Goal: Transaction & Acquisition: Purchase product/service

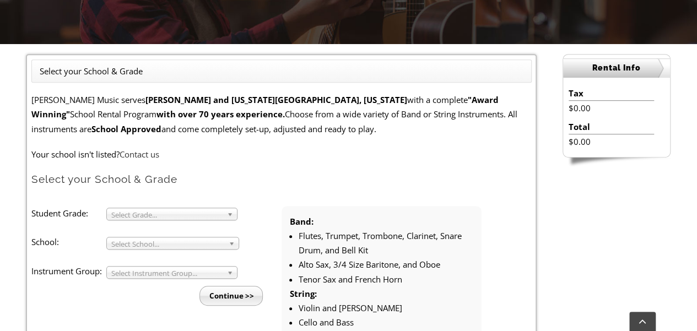
scroll to position [275, 0]
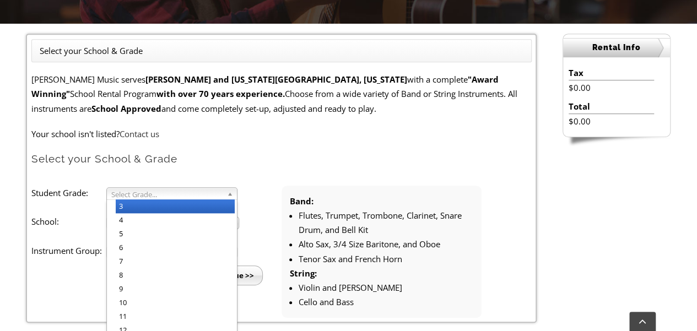
click at [173, 194] on span "Select Grade..." at bounding box center [166, 194] width 111 height 13
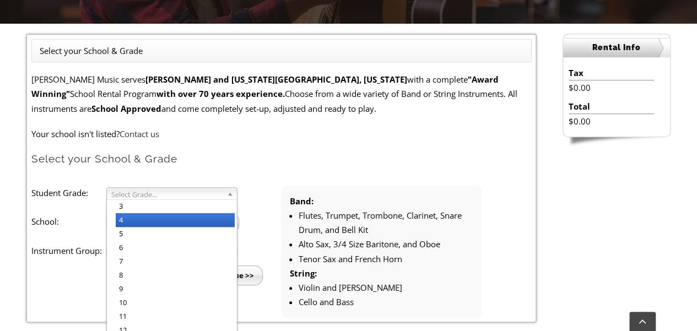
click at [148, 218] on li "4" at bounding box center [175, 220] width 119 height 14
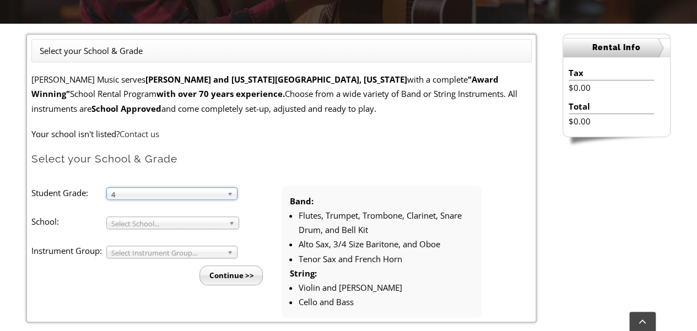
click at [162, 223] on span "Select School..." at bounding box center [167, 223] width 113 height 13
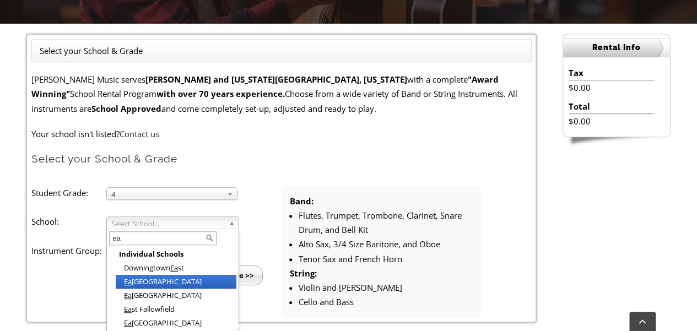
type input "ea"
click at [151, 283] on li "Ea gleville Elementary" at bounding box center [176, 282] width 121 height 14
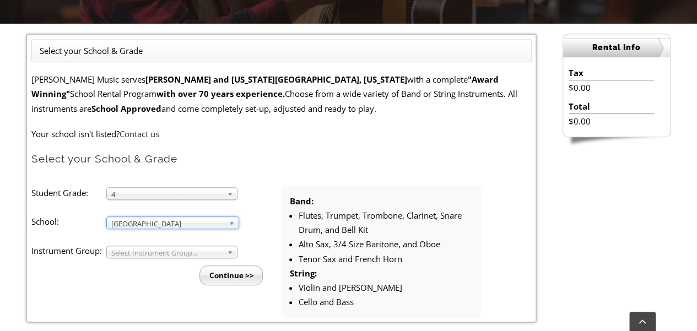
click at [151, 253] on span "Select Instrument Group..." at bounding box center [166, 252] width 111 height 13
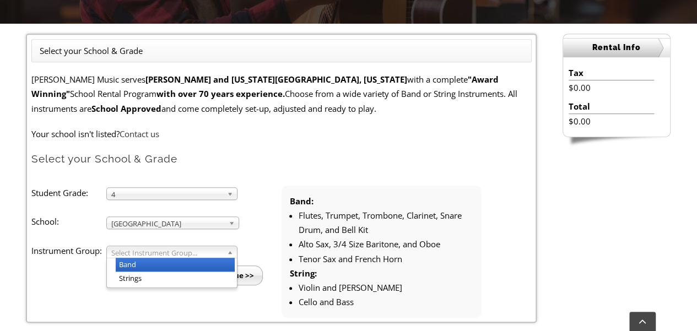
click at [149, 264] on li "Band" at bounding box center [175, 265] width 119 height 14
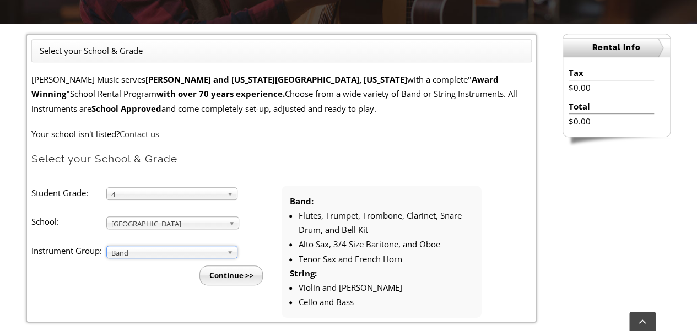
click at [236, 279] on input "Continue >>" at bounding box center [230, 275] width 63 height 20
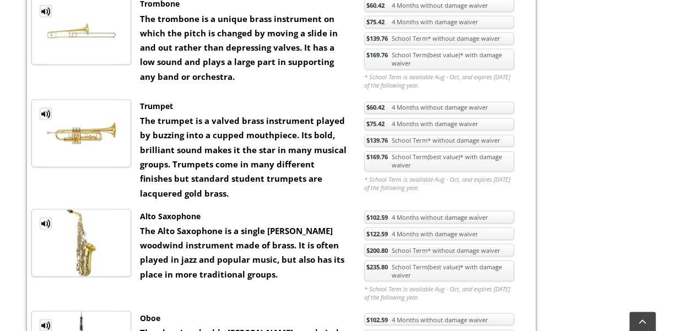
scroll to position [842, 0]
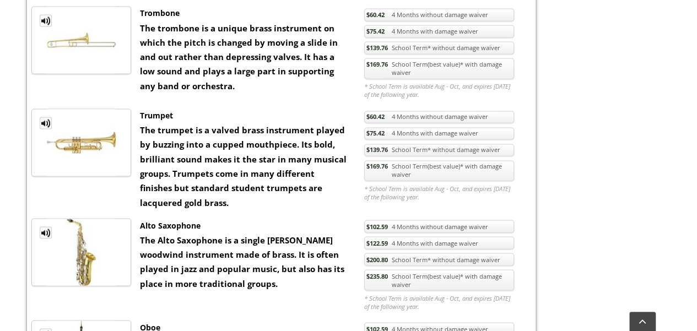
click at [474, 269] on link "$235.80 School Term(best value)* with damage waiver" at bounding box center [439, 279] width 150 height 21
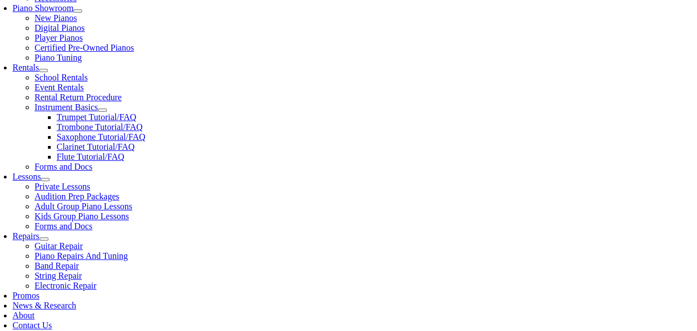
scroll to position [337, 0]
checkbox input"] "true"
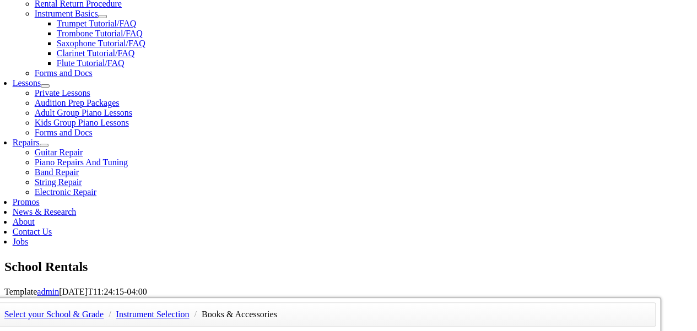
scroll to position [431, 0]
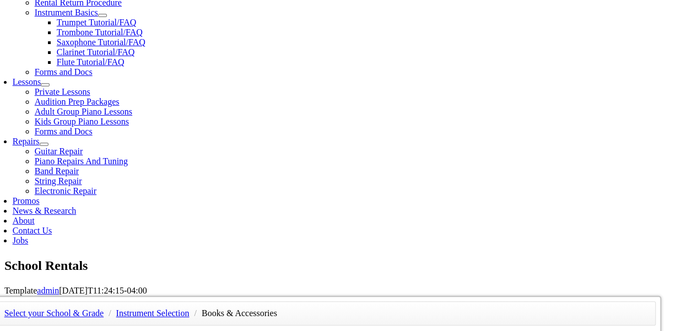
checkbox input"] "true"
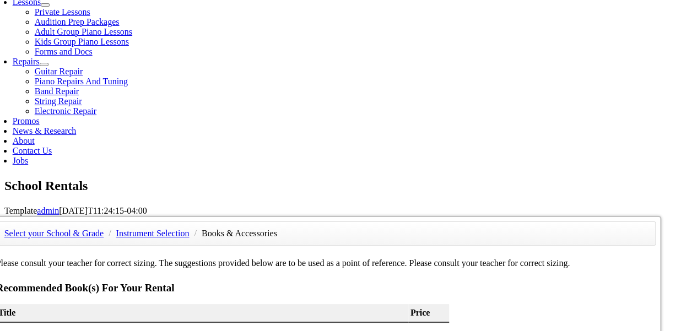
scroll to position [521, 0]
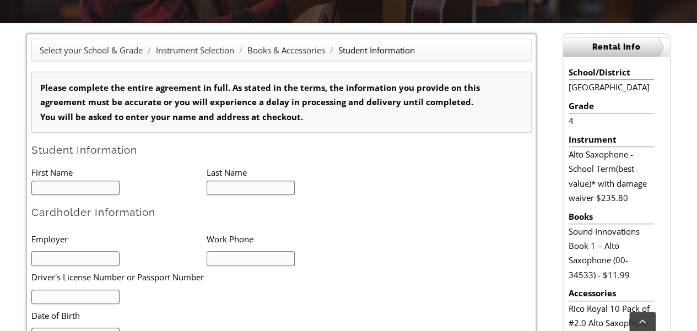
scroll to position [311, 0]
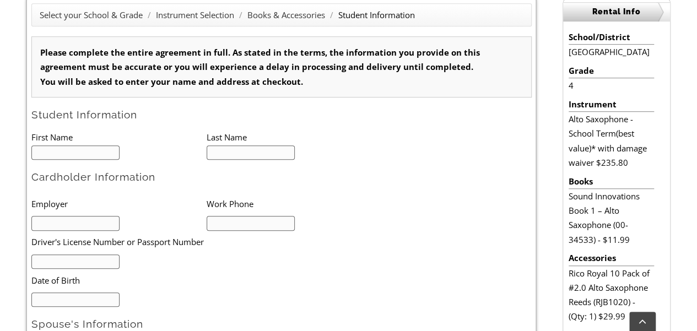
type input "1"
click at [62, 145] on input "text" at bounding box center [75, 152] width 89 height 15
type input "David"
type input "Costa"
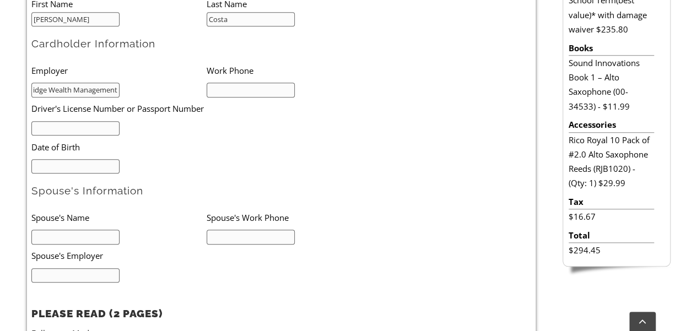
scroll to position [0, 40]
type input "Beacon Bridge Wealth Management"
type input "215-356-9871"
click at [52, 124] on input "text" at bounding box center [75, 128] width 89 height 15
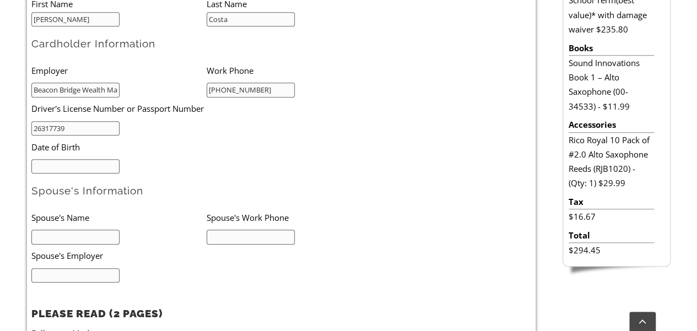
type input "26317739"
click at [51, 171] on form "Please complete the entire agreement in full. As stated in the terms, the infor…" at bounding box center [281, 199] width 500 height 593
click at [50, 169] on input "mm/dd/yyyy" at bounding box center [75, 166] width 89 height 15
type input "02/18/1983"
click at [58, 234] on input "text" at bounding box center [75, 237] width 89 height 15
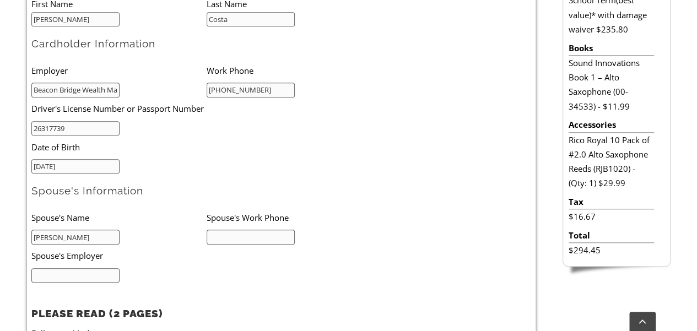
type input "Paul"
type input "2"
type input "484-410-3611"
click at [60, 273] on input "text" at bounding box center [75, 275] width 89 height 15
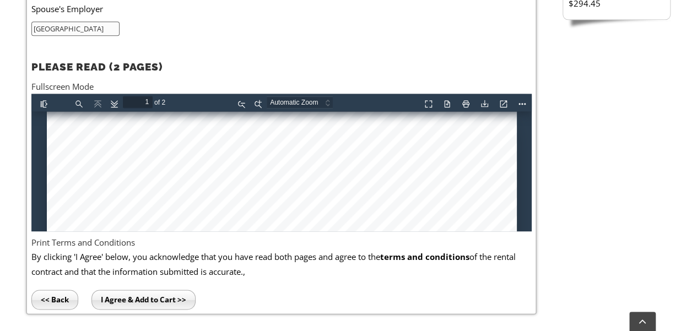
scroll to position [700, 0]
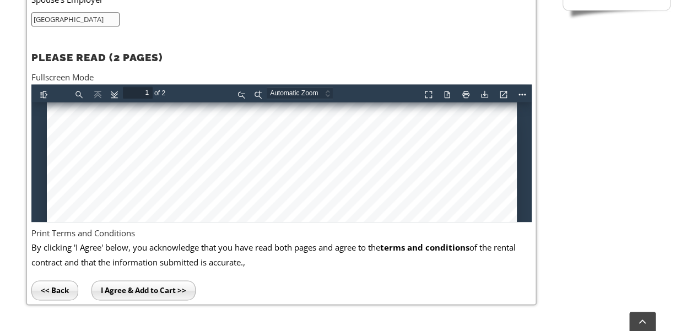
type input "Garnet Valley HS"
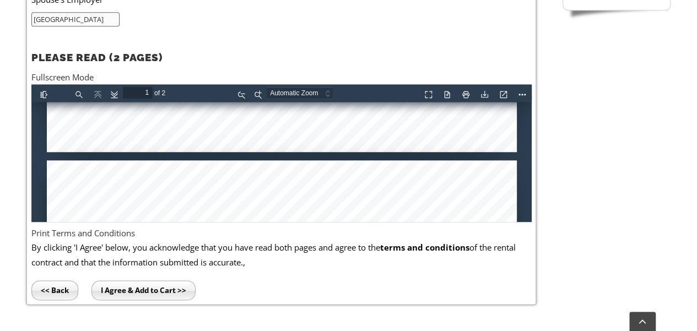
type input "2"
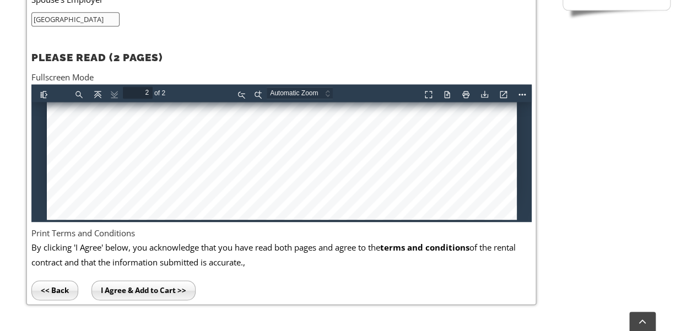
scroll to position [1443, 0]
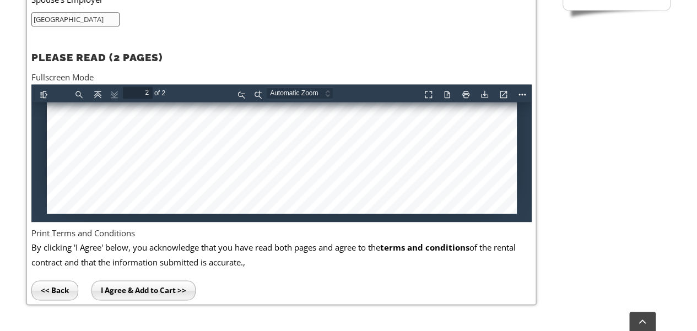
drag, startPoint x: 526, startPoint y: 113, endPoint x: 578, endPoint y: 297, distance: 191.2
click at [131, 290] on input "I Agree & Add to Cart >>" at bounding box center [143, 290] width 104 height 20
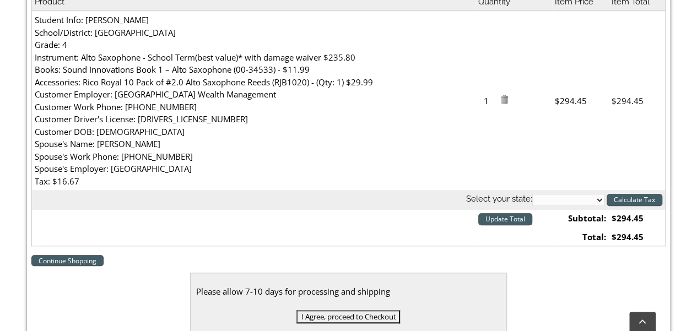
scroll to position [368, 0]
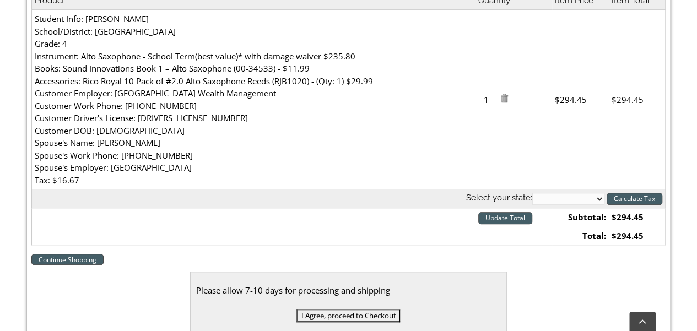
click at [600, 199] on select "[US_STATE] [US_STATE] [US_STATE] [US_STATE] [US_STATE] [US_STATE] [US_STATE] [U…" at bounding box center [568, 199] width 72 height 12
select select "PA"
click at [571, 204] on th "Select your state: [US_STATE] [US_STATE] [US_STATE] [US_STATE] [US_STATE] [US_S…" at bounding box center [347, 198] width 633 height 19
click at [499, 219] on input "Update Total" at bounding box center [505, 218] width 54 height 12
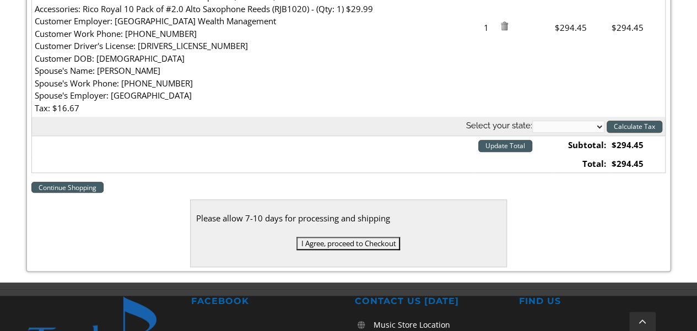
scroll to position [442, 0]
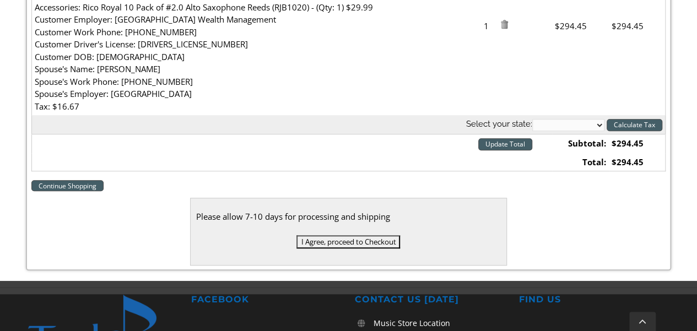
click at [336, 241] on input "I Agree, proceed to Checkout" at bounding box center [348, 241] width 104 height 13
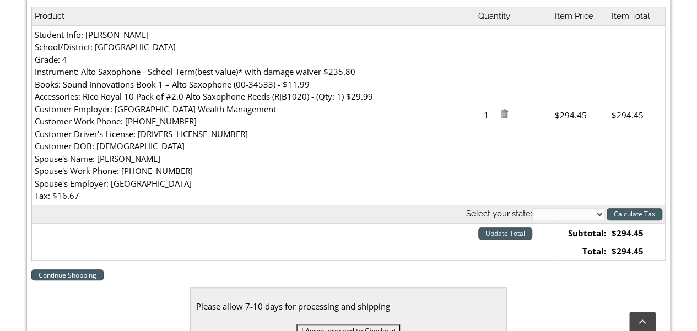
scroll to position [405, 0]
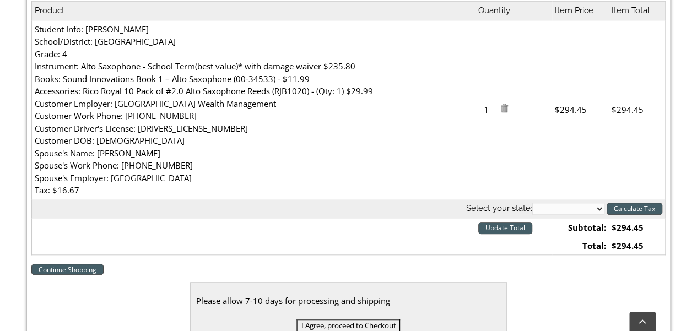
click at [562, 211] on select "[US_STATE] [US_STATE] [US_STATE] [US_STATE] [US_STATE] [US_STATE] [US_STATE] [U…" at bounding box center [568, 209] width 72 height 12
select select "PA"
click at [532, 203] on select "[US_STATE] [US_STATE] [US_STATE] [US_STATE] [US_STATE] [US_STATE] [US_STATE] [U…" at bounding box center [568, 209] width 72 height 12
click at [617, 209] on input "Calculate Tax" at bounding box center [634, 209] width 56 height 12
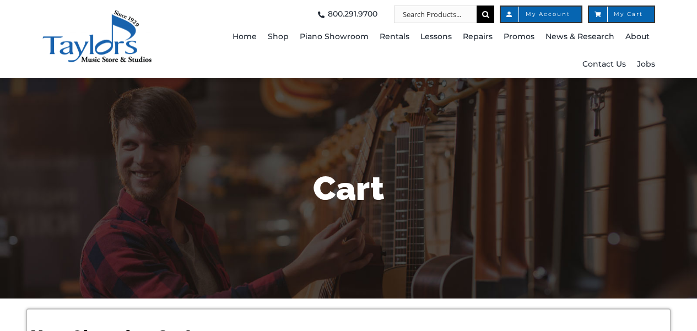
select select "PA"
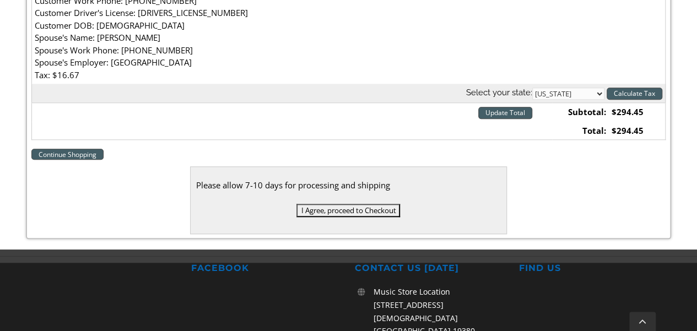
scroll to position [476, 0]
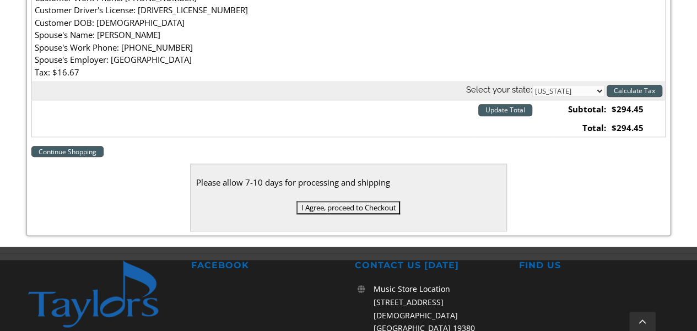
click at [379, 209] on input "I Agree, proceed to Checkout" at bounding box center [348, 207] width 104 height 13
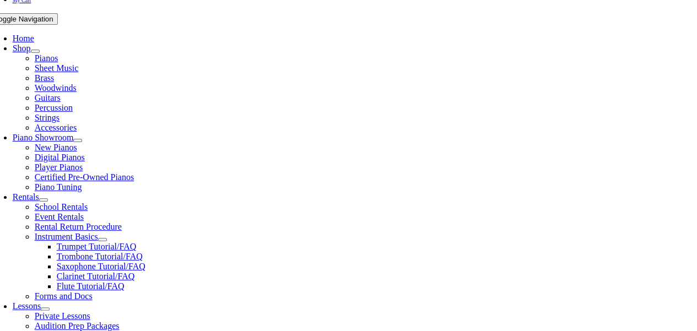
scroll to position [208, 0]
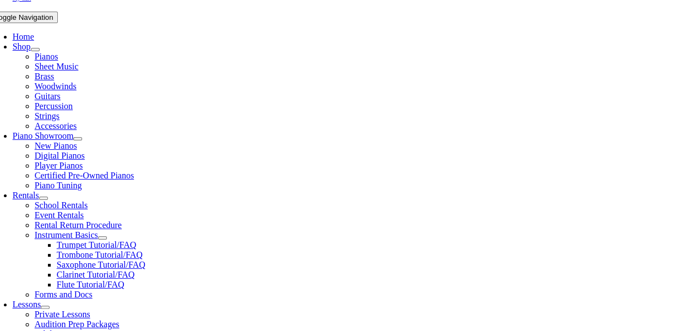
type input "Lacosta88"
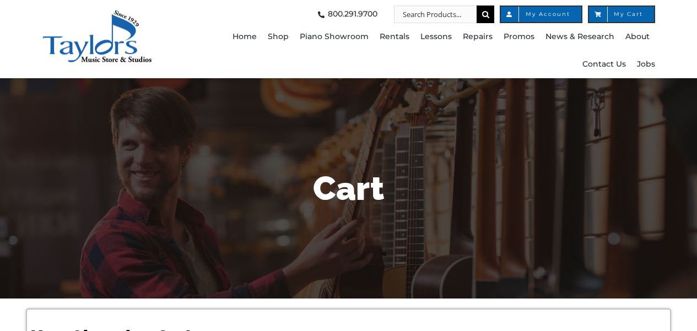
select select "PA"
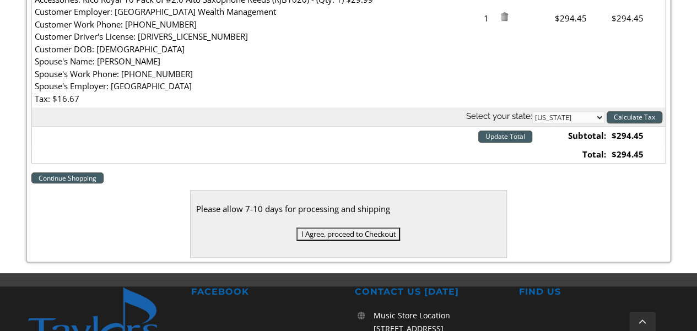
scroll to position [451, 0]
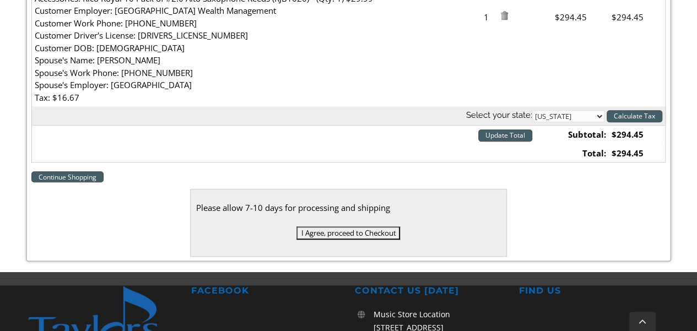
click at [333, 229] on input "I Agree, proceed to Checkout" at bounding box center [348, 232] width 104 height 13
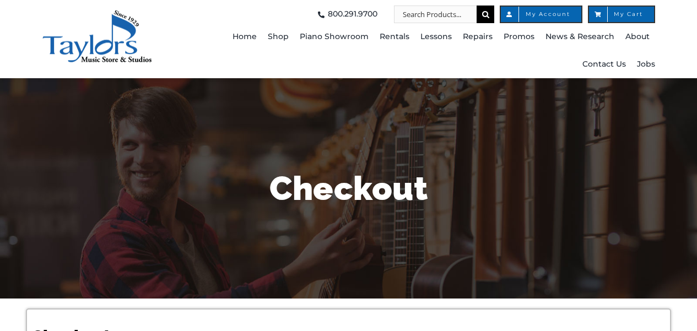
select select
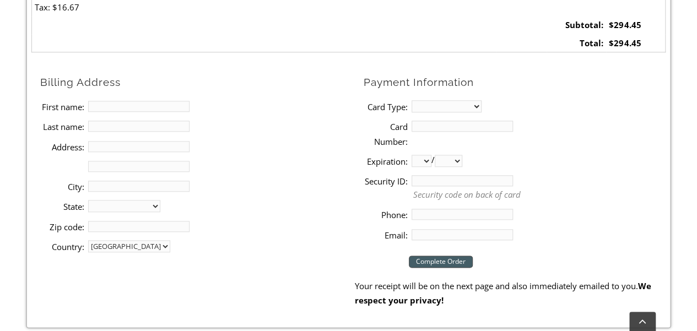
scroll to position [544, 0]
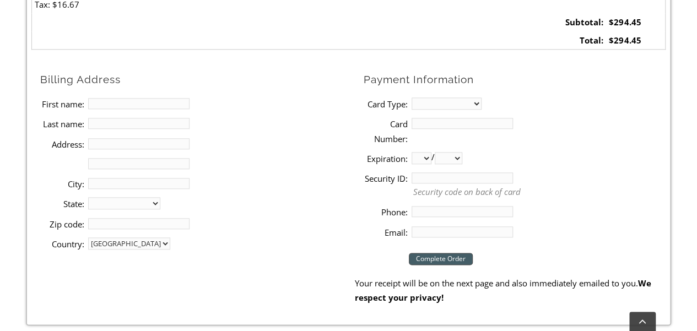
click at [105, 101] on input "First name:" at bounding box center [138, 103] width 101 height 11
type input "[PERSON_NAME]"
type input "COSTA"
type input "[STREET_ADDRESS]"
type input "Audubon"
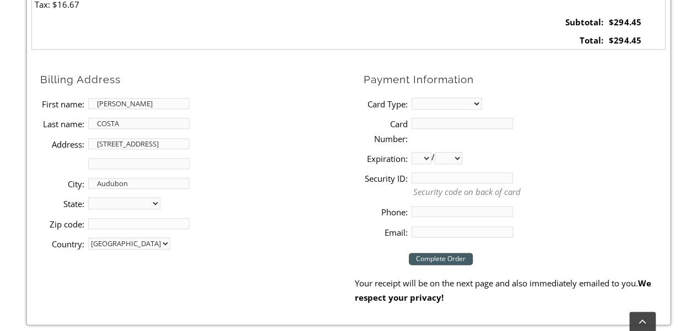
select select "PA"
type input "19403"
type input "2153569871"
type input "[PERSON_NAME][EMAIL_ADDRESS][DOMAIN_NAME]"
drag, startPoint x: 123, startPoint y: 104, endPoint x: 96, endPoint y: 103, distance: 26.4
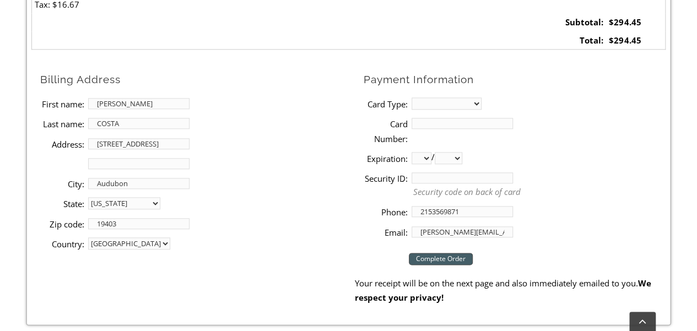
click at [97, 103] on input "[PERSON_NAME]" at bounding box center [138, 103] width 101 height 11
type input "P"
type input "a"
type input "[PERSON_NAME]"
click at [439, 103] on select "MasterCard Visa American Express Discover" at bounding box center [446, 103] width 70 height 12
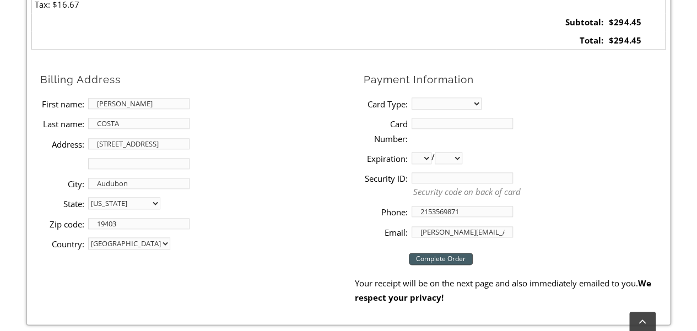
select select "discover"
click at [411, 97] on select "MasterCard Visa American Express Discover" at bounding box center [446, 103] width 70 height 12
click at [428, 123] on input "Card Number:" at bounding box center [461, 123] width 101 height 11
type input "[CREDIT_CARD_NUMBER]"
click at [425, 157] on select "01 02 03 04 05 06 07 08 09 10 11 12" at bounding box center [421, 158] width 20 height 12
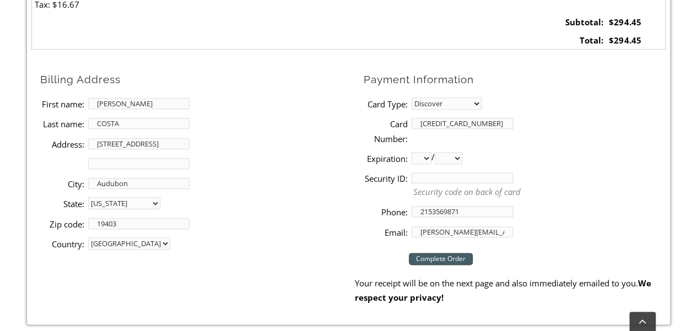
select select "05"
click at [411, 152] on select "01 02 03 04 05 06 07 08 09 10 11 12" at bounding box center [421, 158] width 20 height 12
click at [459, 159] on select "2025 2026 2027 2028 2029 2030 2031 2032 2033 2034 2035 2036 2037" at bounding box center [449, 158] width 28 height 12
select select "2028"
click at [438, 152] on select "2025 2026 2027 2028 2029 2030 2031 2032 2033 2034 2035 2036 2037" at bounding box center [449, 158] width 28 height 12
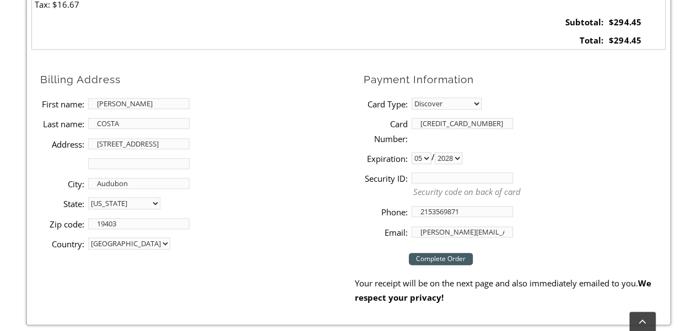
click at [428, 175] on input "Security ID:" at bounding box center [461, 177] width 101 height 11
type input "605"
click at [437, 258] on input "Complete Order" at bounding box center [441, 259] width 64 height 12
